Goal: Task Accomplishment & Management: Manage account settings

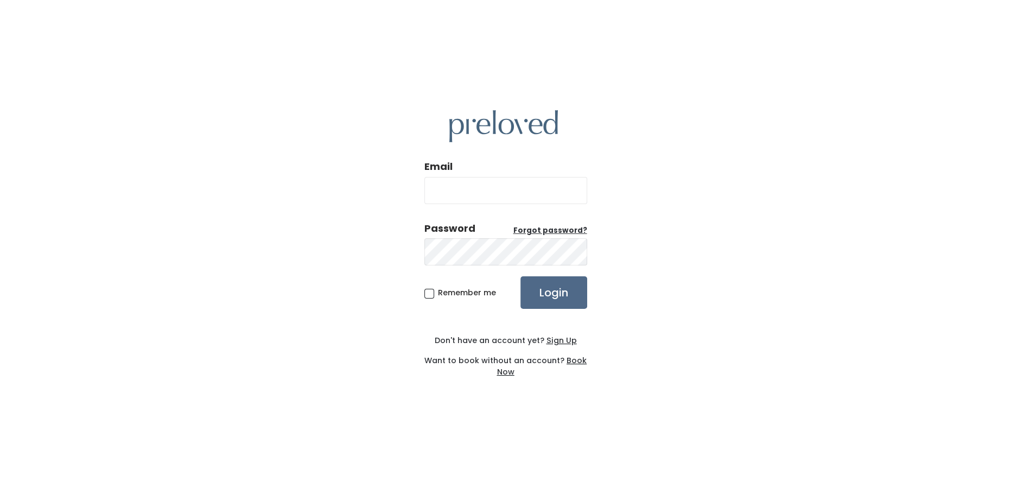
type input "rexburg.owner@preloved.love"
click at [478, 298] on label "Remember me" at bounding box center [460, 292] width 72 height 11
click at [445, 294] on input "Remember me" at bounding box center [441, 290] width 7 height 7
checkbox input "true"
click at [521, 294] on input "Login" at bounding box center [553, 292] width 67 height 33
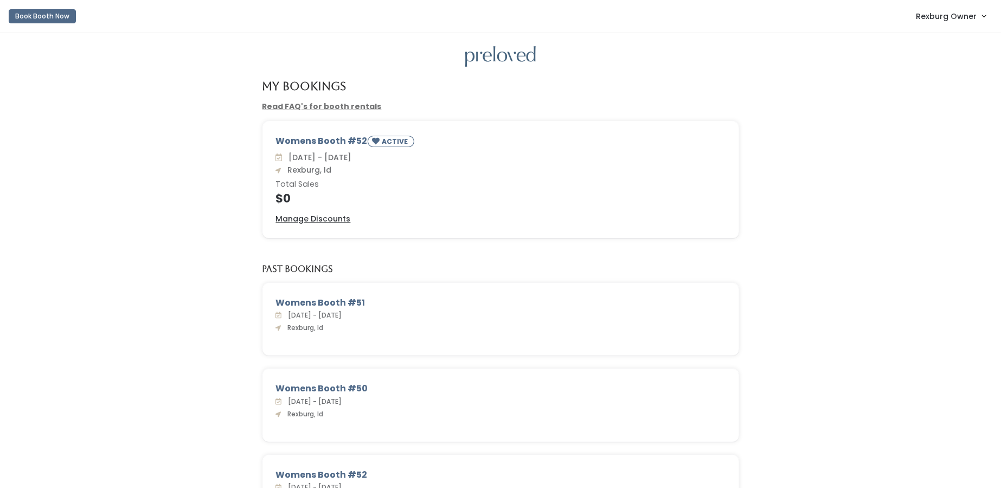
click at [938, 9] on link "Rexburg Owner" at bounding box center [951, 15] width 92 height 23
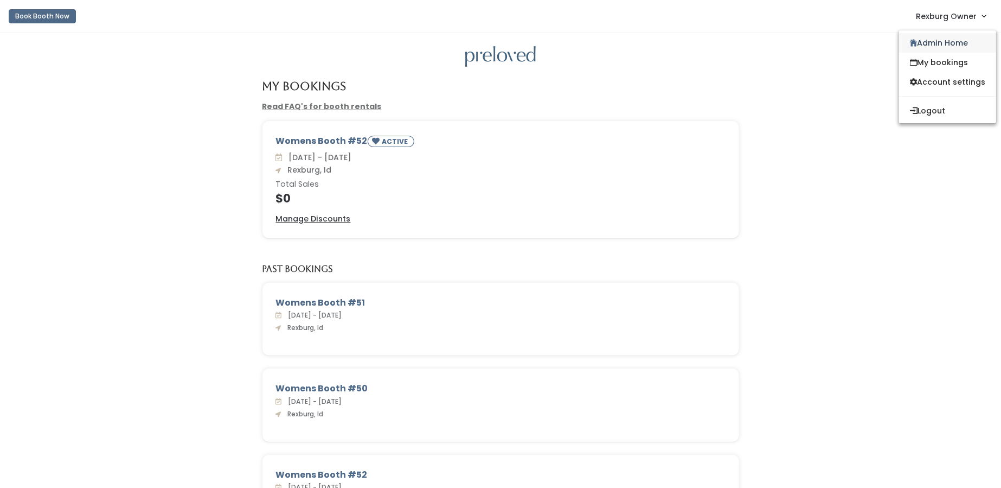
click at [934, 39] on link "Admin Home" at bounding box center [947, 43] width 97 height 20
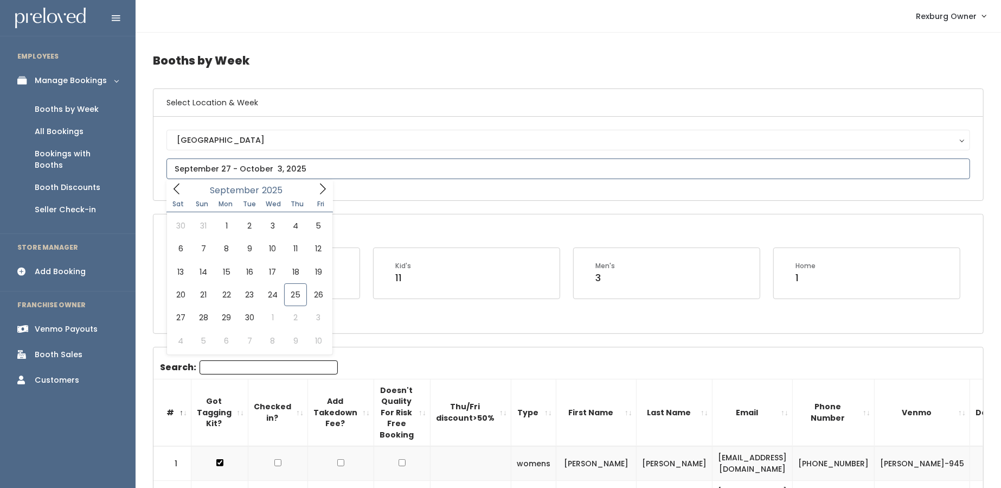
click at [302, 165] on input "text" at bounding box center [569, 168] width 804 height 21
type input "September 13 to September 19"
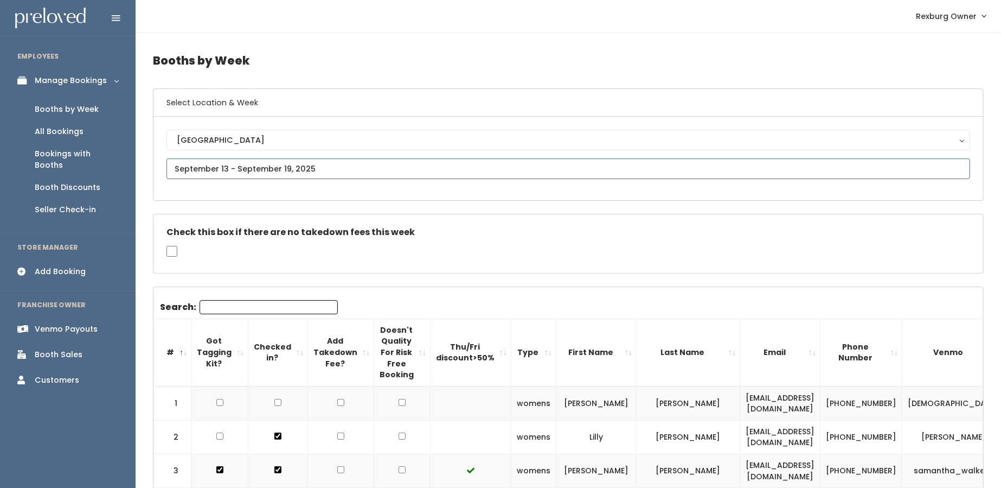
click at [284, 171] on input "text" at bounding box center [569, 168] width 804 height 21
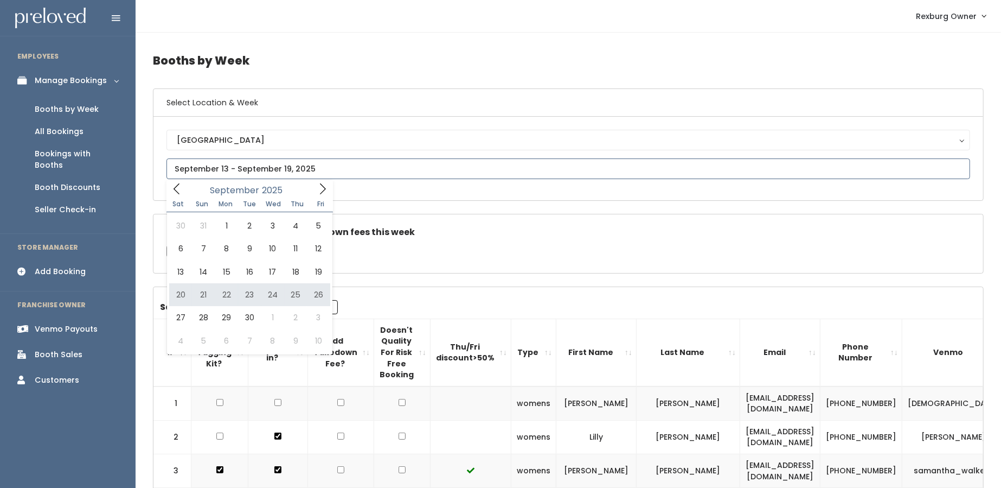
type input "September 20 to September 26"
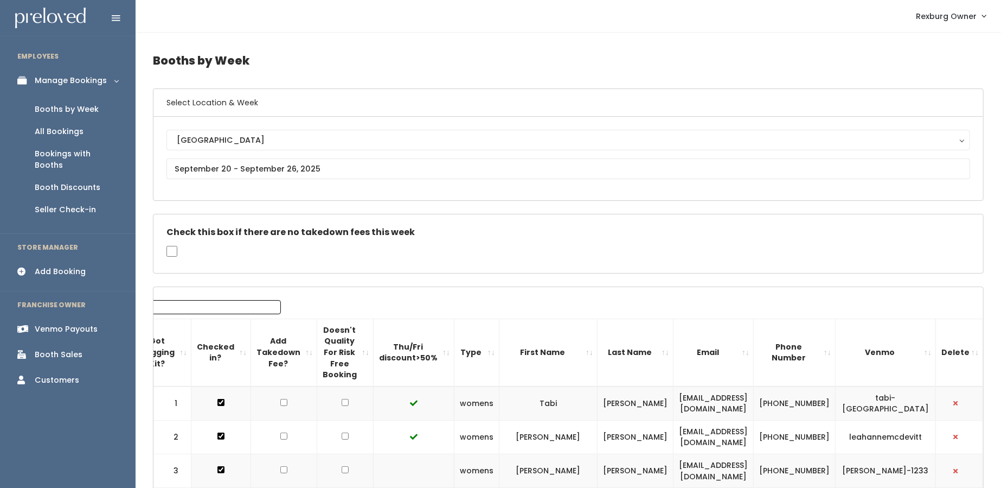
click at [65, 182] on div "Booth Discounts" at bounding box center [68, 187] width 66 height 11
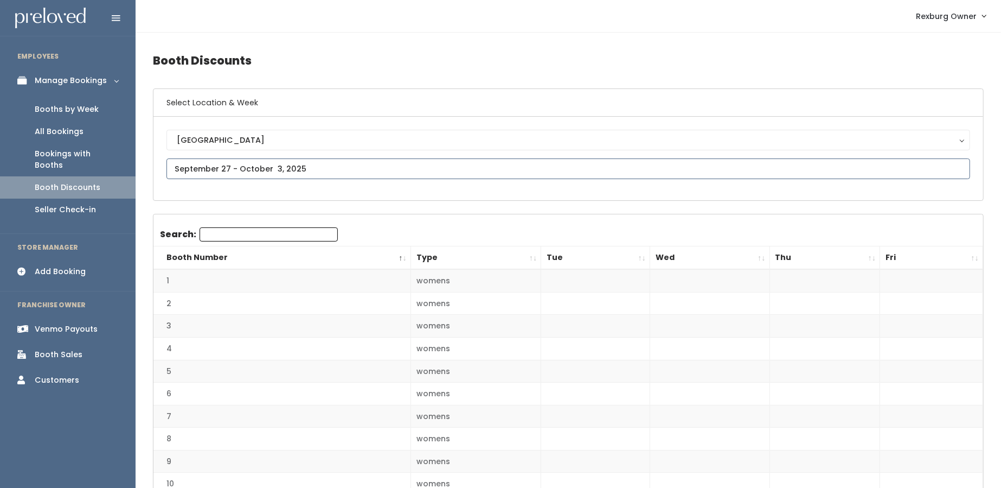
click at [289, 165] on input "text" at bounding box center [569, 168] width 804 height 21
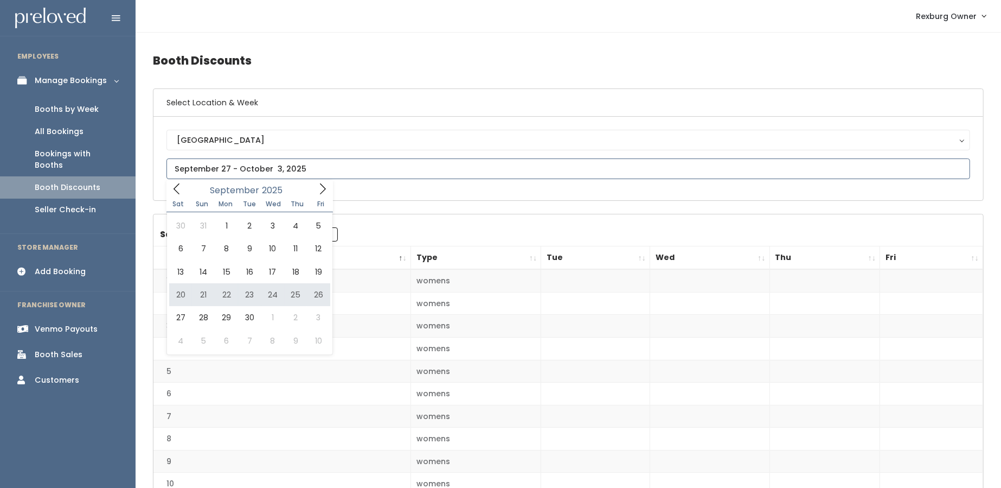
type input "September 20 to September 26"
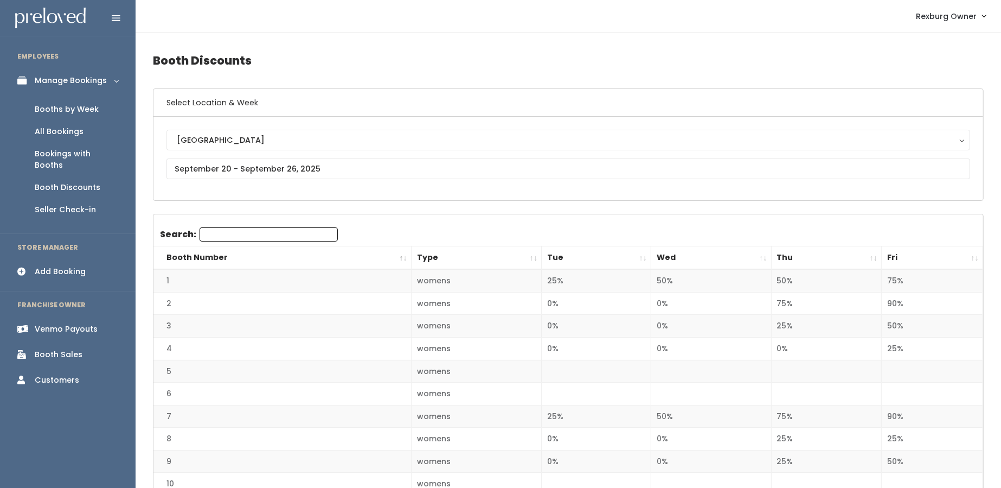
click at [956, 21] on span "Rexburg Owner" at bounding box center [946, 16] width 61 height 12
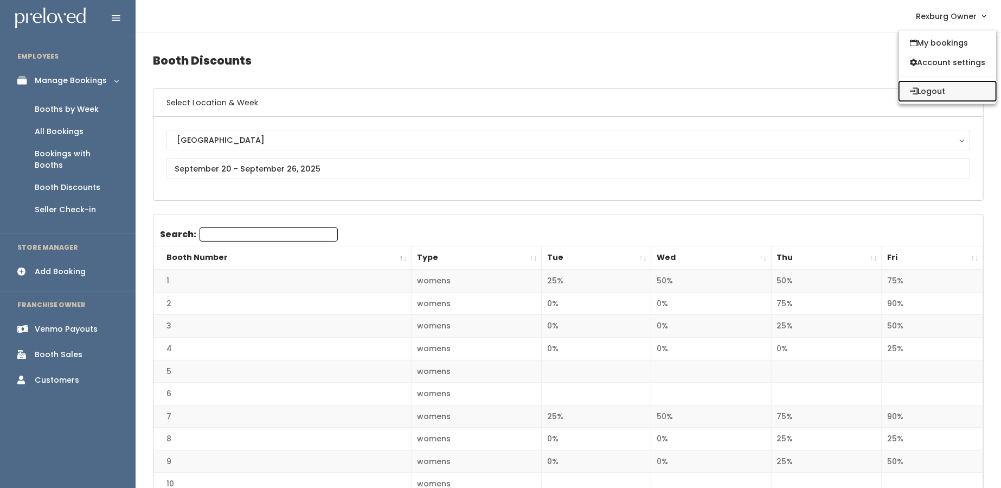
click at [953, 88] on button "Logout" at bounding box center [947, 91] width 97 height 20
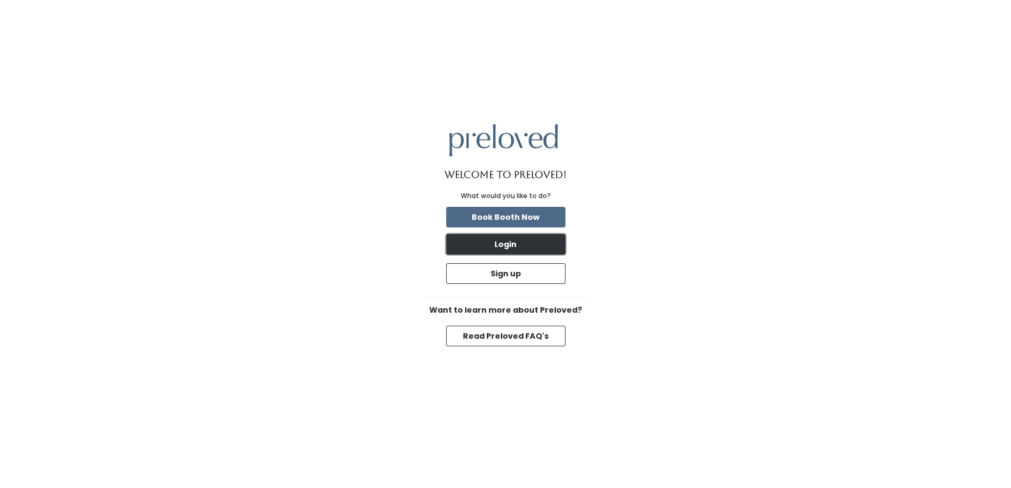
click at [534, 241] on button "Login" at bounding box center [505, 244] width 119 height 21
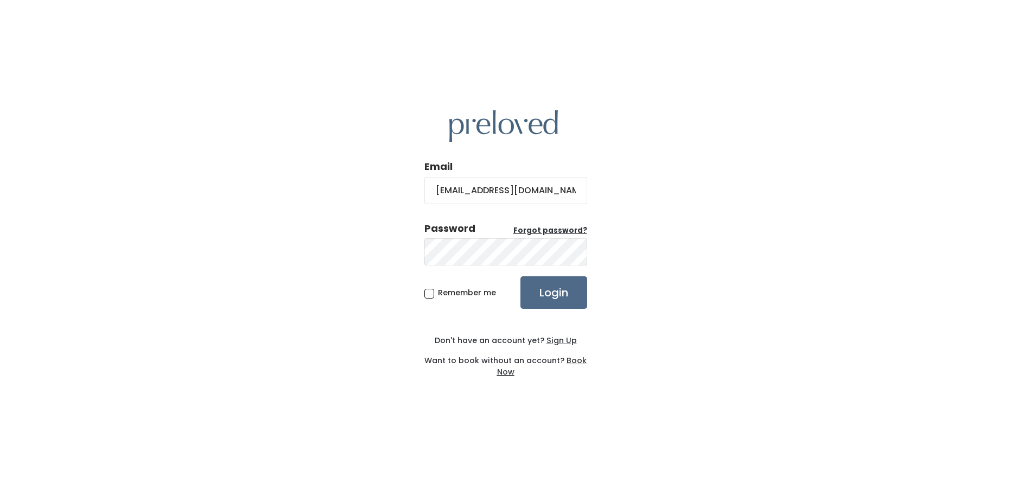
click at [482, 189] on input "[EMAIL_ADDRESS][DOMAIN_NAME]" at bounding box center [505, 190] width 163 height 27
type input "[PERSON_NAME][EMAIL_ADDRESS][DOMAIN_NAME]"
click at [438, 291] on span "Remember me" at bounding box center [467, 292] width 58 height 11
click at [438, 291] on input "Remember me" at bounding box center [441, 290] width 7 height 7
checkbox input "true"
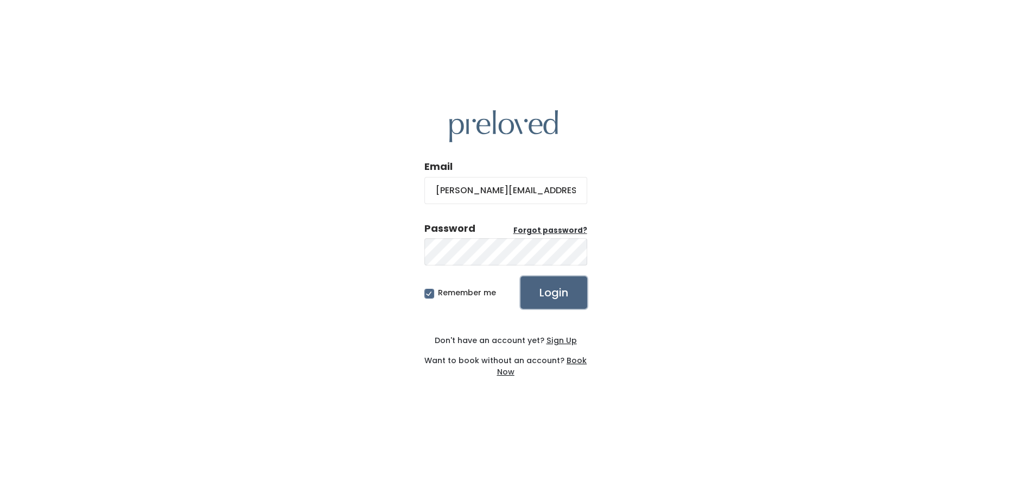
click at [544, 285] on input "Login" at bounding box center [553, 292] width 67 height 33
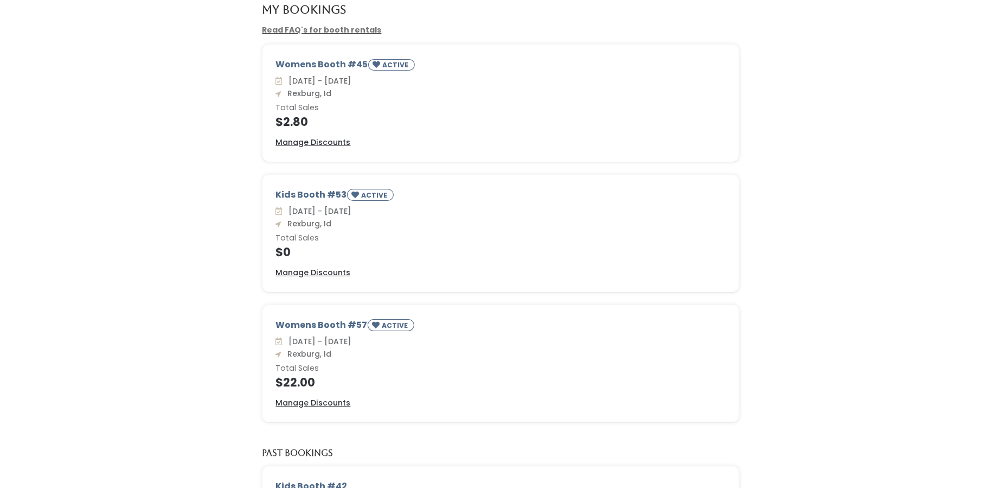
scroll to position [60, 0]
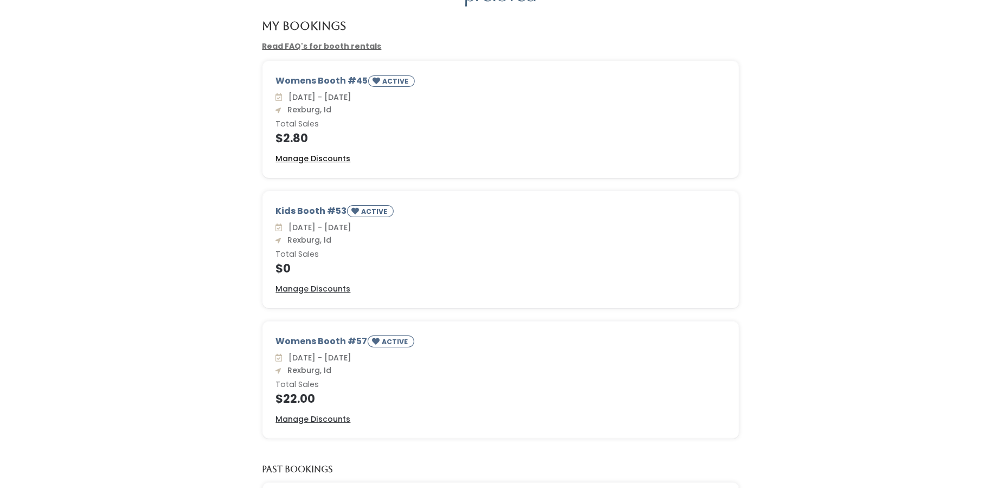
click at [328, 159] on u "Manage Discounts" at bounding box center [313, 158] width 75 height 11
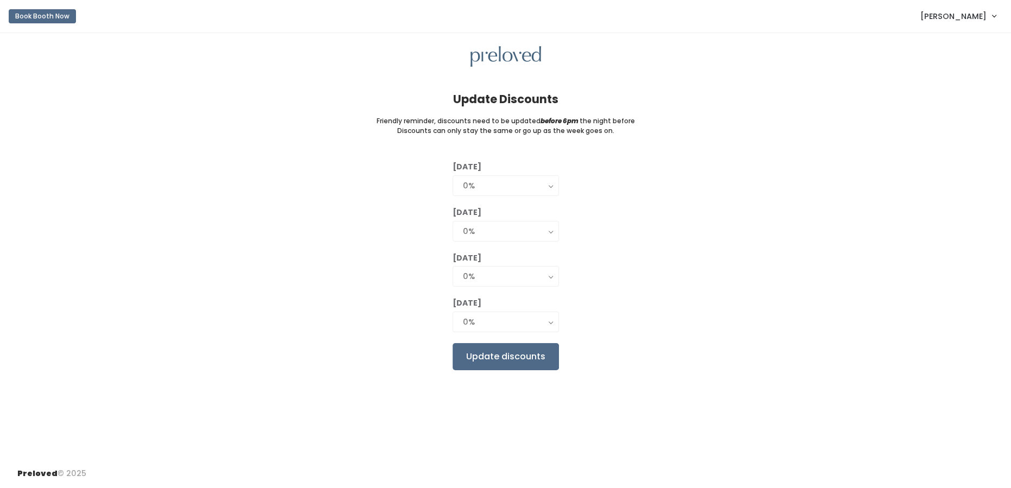
click at [505, 326] on div "0%" at bounding box center [506, 322] width 86 height 12
click at [979, 12] on span "[PERSON_NAME]" at bounding box center [953, 16] width 66 height 12
click at [949, 85] on button "Logout" at bounding box center [957, 91] width 97 height 20
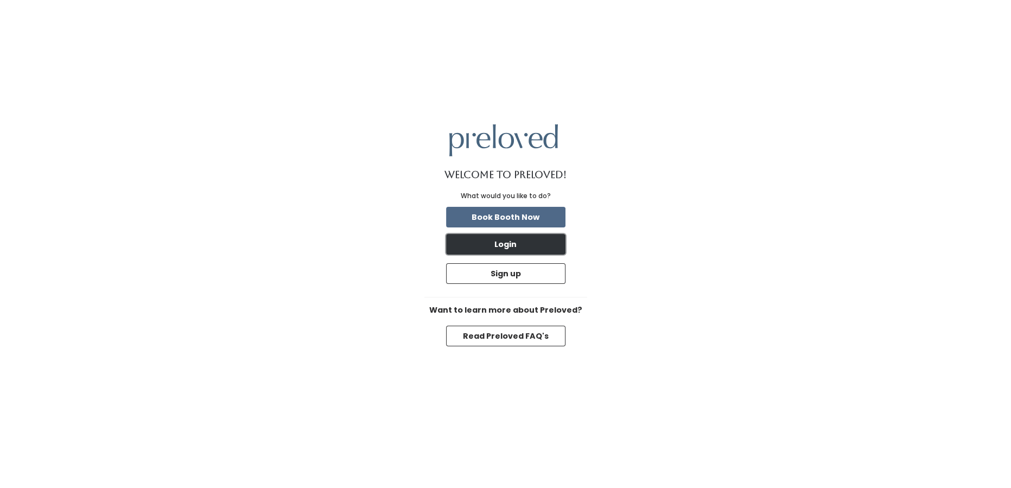
click at [535, 244] on button "Login" at bounding box center [505, 244] width 119 height 21
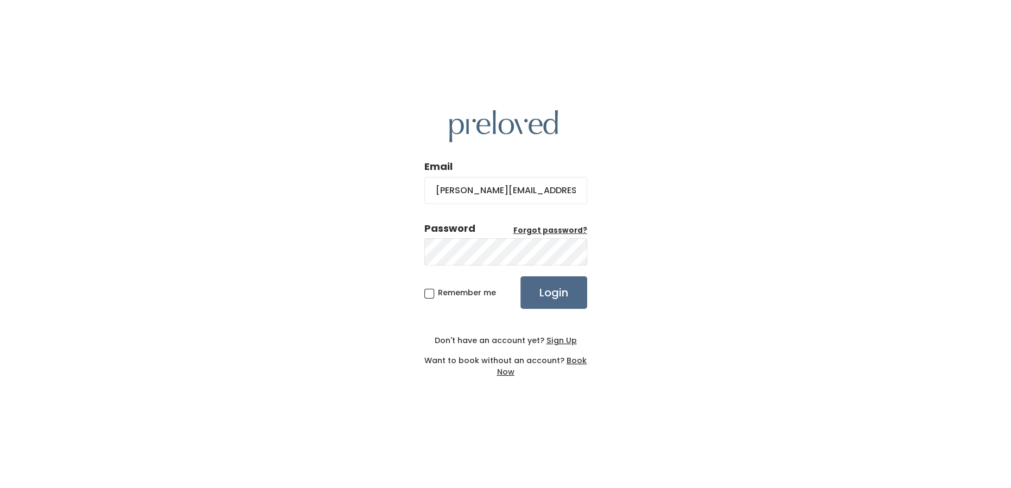
type input "[EMAIL_ADDRESS][DOMAIN_NAME]"
click at [490, 288] on span "Remember me" at bounding box center [467, 292] width 58 height 11
click at [445, 288] on input "Remember me" at bounding box center [441, 290] width 7 height 7
checkbox input "true"
click at [567, 288] on input "Login" at bounding box center [553, 292] width 67 height 33
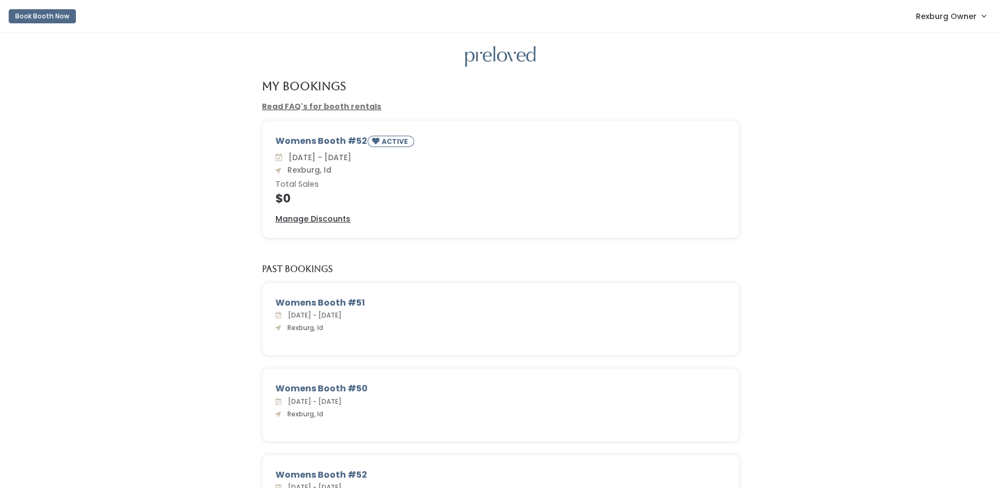
click at [929, 21] on span "Rexburg Owner" at bounding box center [946, 16] width 61 height 12
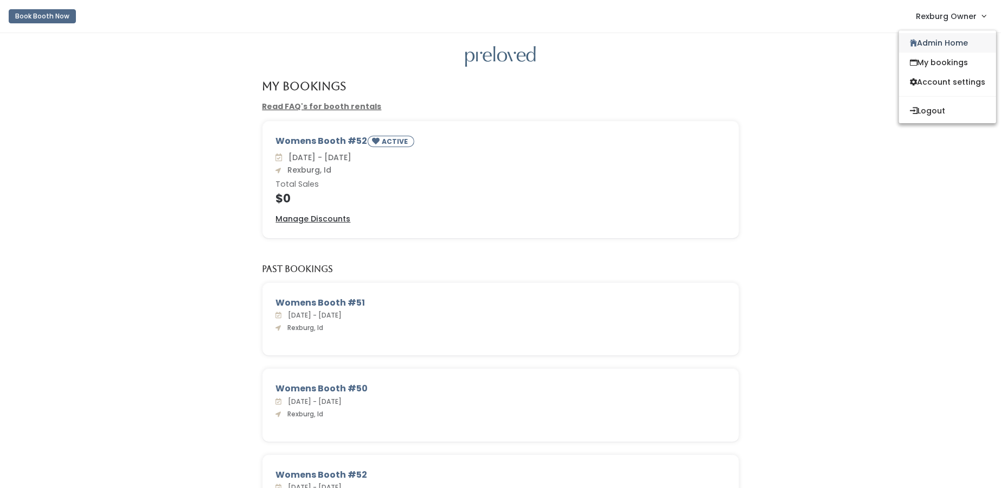
click at [931, 46] on link "Admin Home" at bounding box center [947, 43] width 97 height 20
